Goal: Information Seeking & Learning: Learn about a topic

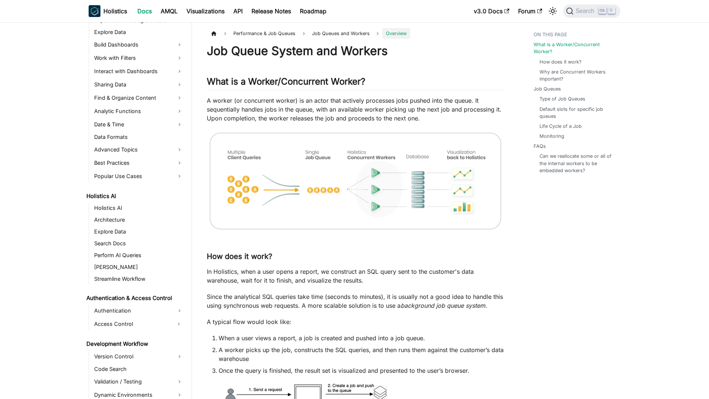
scroll to position [412, 0]
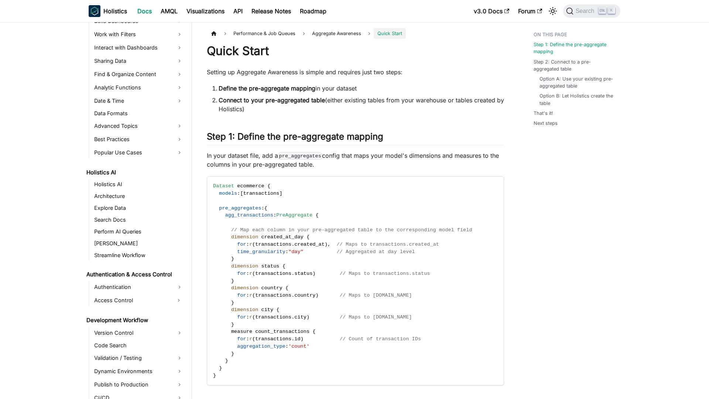
scroll to position [437, 0]
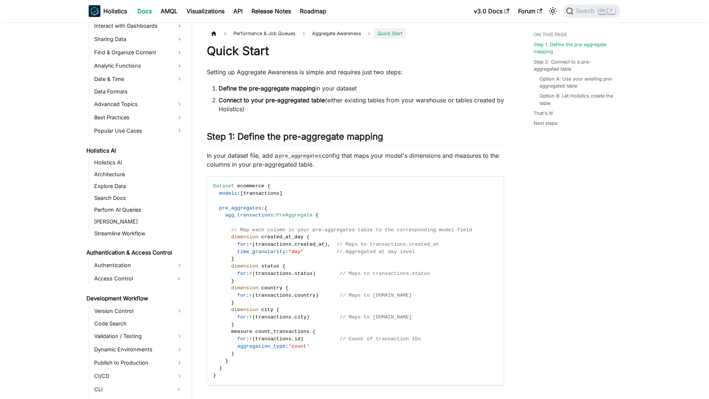
scroll to position [437, 0]
